Goal: Transaction & Acquisition: Purchase product/service

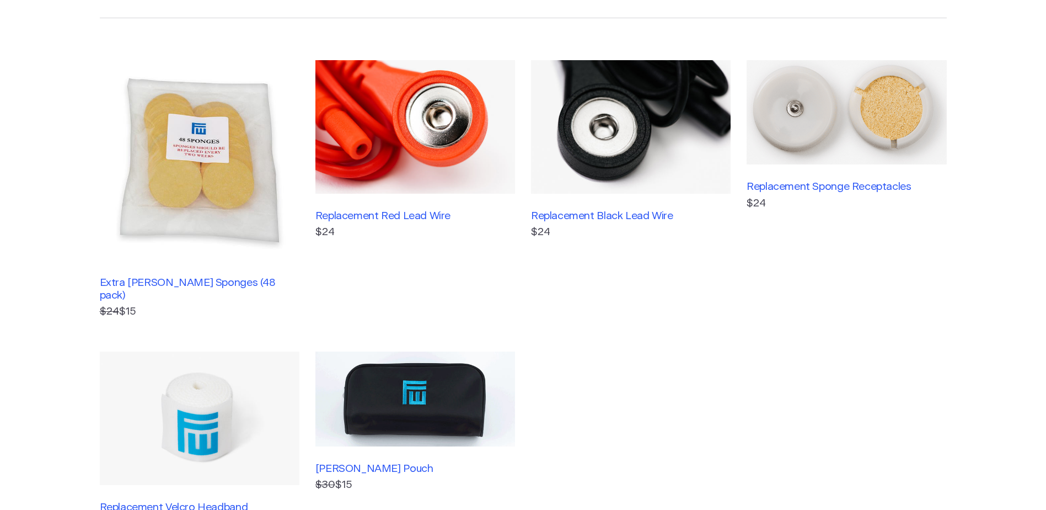
scroll to position [110, 0]
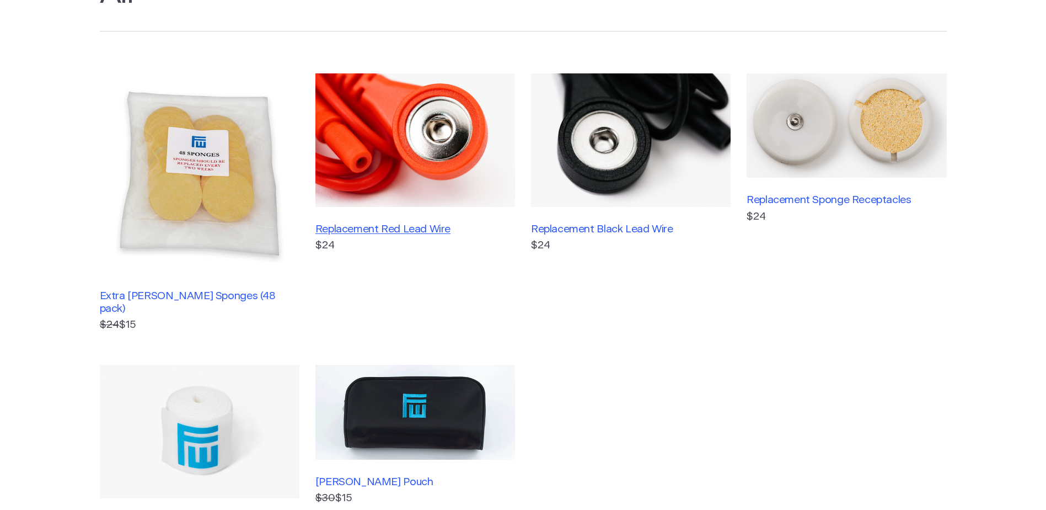
click at [405, 227] on h3 "Replacement Red Lead Wire" at bounding box center [416, 229] width 200 height 13
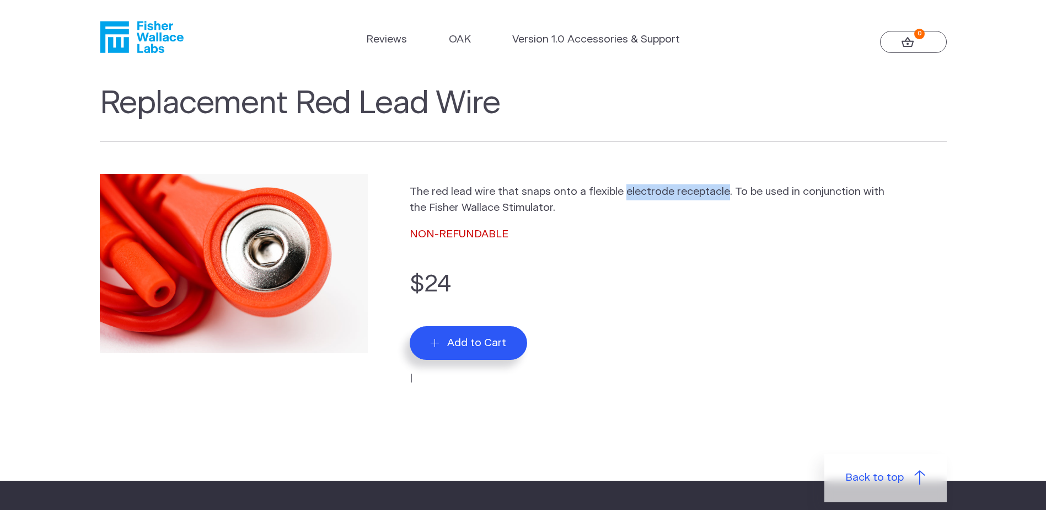
drag, startPoint x: 623, startPoint y: 194, endPoint x: 723, endPoint y: 196, distance: 99.9
click at [723, 196] on p "The red lead wire that snaps onto a flexible electrode receptacle. To be used i…" at bounding box center [654, 200] width 488 height 32
drag, startPoint x: 723, startPoint y: 196, endPoint x: 688, endPoint y: 190, distance: 35.3
copy p "electrode receptacle"
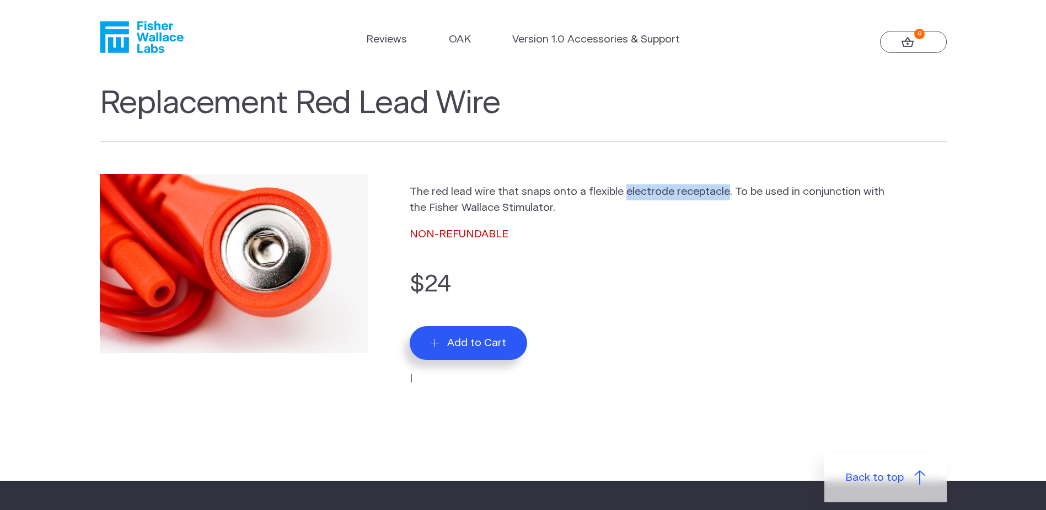
click at [659, 200] on p "The red lead wire that snaps onto a flexible electrode receptacle. To be used i…" at bounding box center [654, 200] width 488 height 32
drag, startPoint x: 669, startPoint y: 194, endPoint x: 622, endPoint y: 193, distance: 46.9
click at [622, 193] on p "The red lead wire that snaps onto a flexible electrode receptacle. To be used i…" at bounding box center [654, 200] width 488 height 32
drag, startPoint x: 622, startPoint y: 193, endPoint x: 640, endPoint y: 196, distance: 18.5
copy p "electrode"
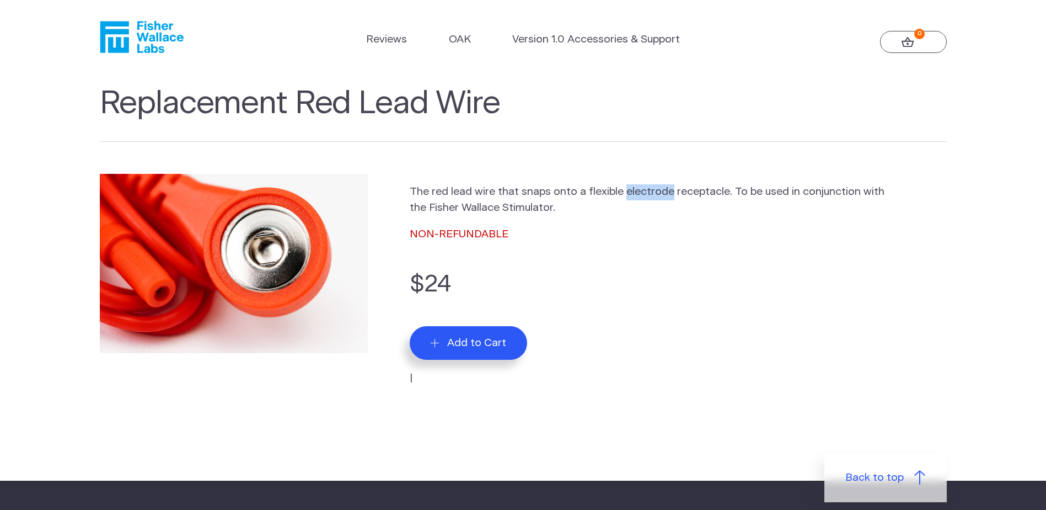
click at [393, 164] on section "Replacement Red Lead Wire The red lead wire that snaps onto a flexible electrod…" at bounding box center [523, 277] width 1046 height 407
click at [770, 214] on p "The red lead wire that snaps onto a flexible electrode receptacle. To be used i…" at bounding box center [654, 200] width 488 height 32
drag, startPoint x: 429, startPoint y: 206, endPoint x: 552, endPoint y: 207, distance: 123.0
click at [552, 207] on p "The red lead wire that snaps onto a flexible electrode receptacle. To be used i…" at bounding box center [654, 200] width 488 height 32
drag, startPoint x: 552, startPoint y: 207, endPoint x: 546, endPoint y: 205, distance: 7.2
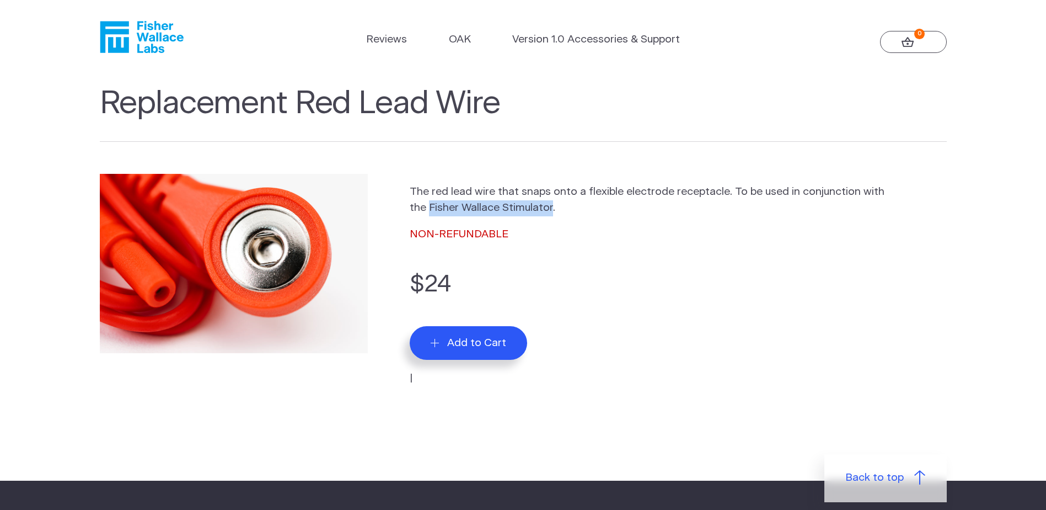
copy p "[PERSON_NAME] Stimulator"
click at [689, 372] on form "$24 Add to Cart |" at bounding box center [678, 326] width 537 height 120
